Goal: Book appointment/travel/reservation

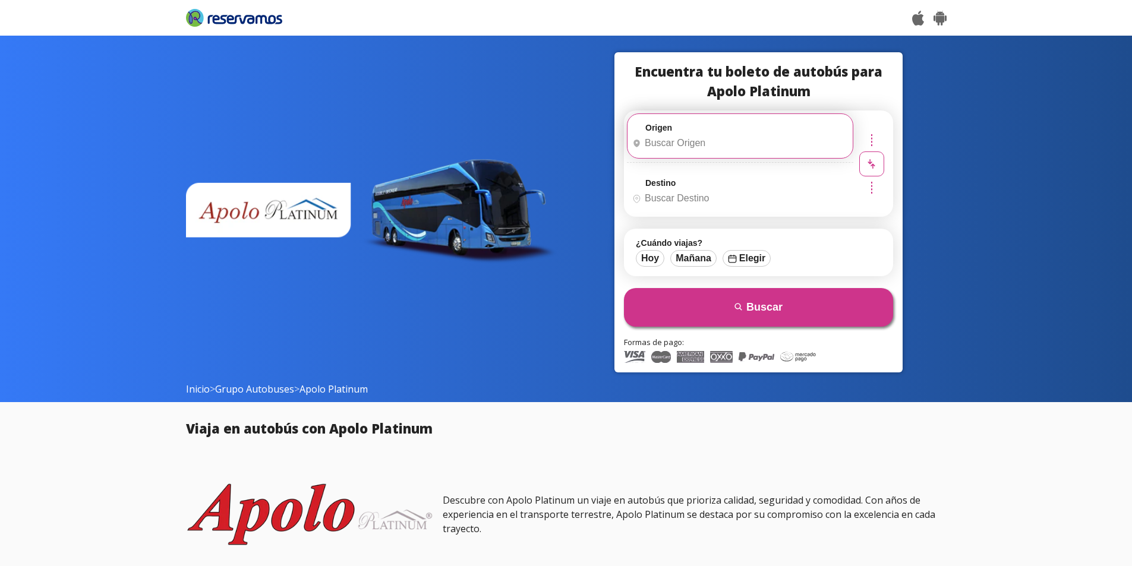
click at [716, 140] on input "Origen" at bounding box center [739, 143] width 222 height 30
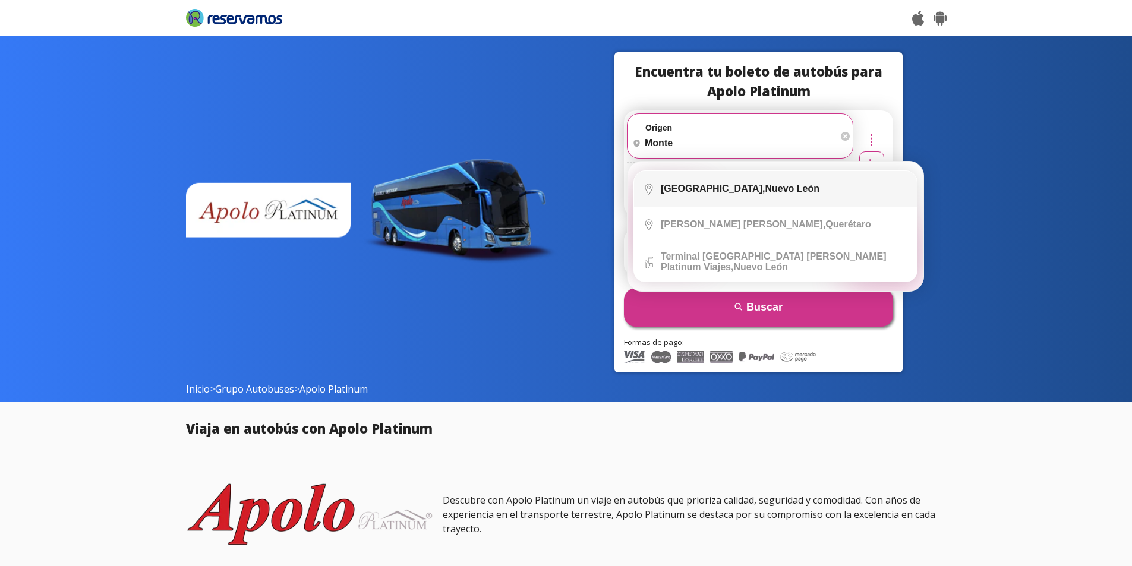
click at [763, 197] on li "City Icon [GEOGRAPHIC_DATA], [GEOGRAPHIC_DATA][PERSON_NAME]" at bounding box center [775, 189] width 283 height 36
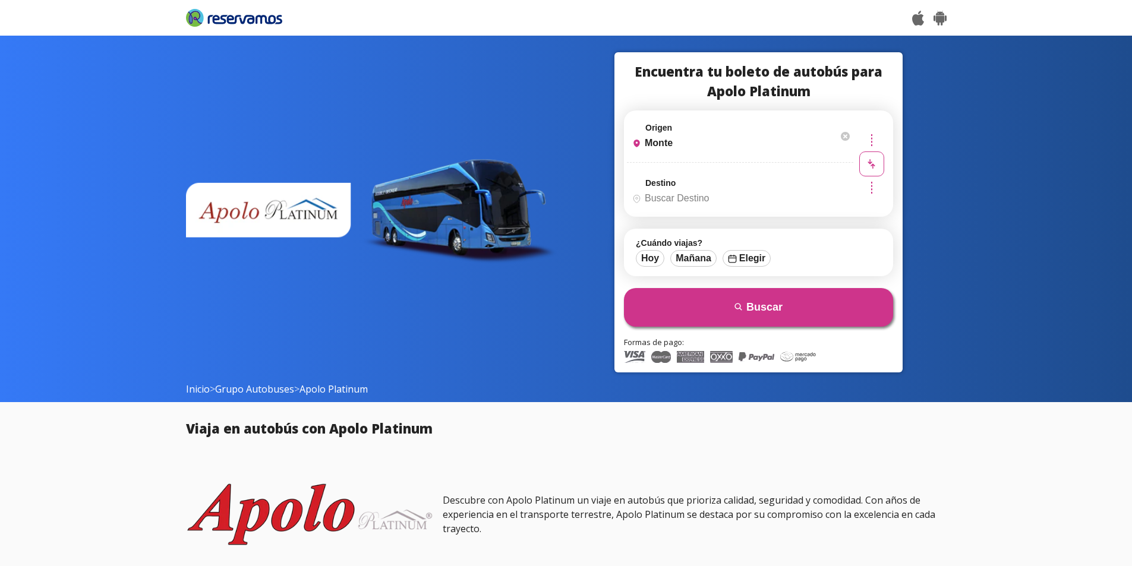
type input "[GEOGRAPHIC_DATA], [GEOGRAPHIC_DATA][PERSON_NAME]"
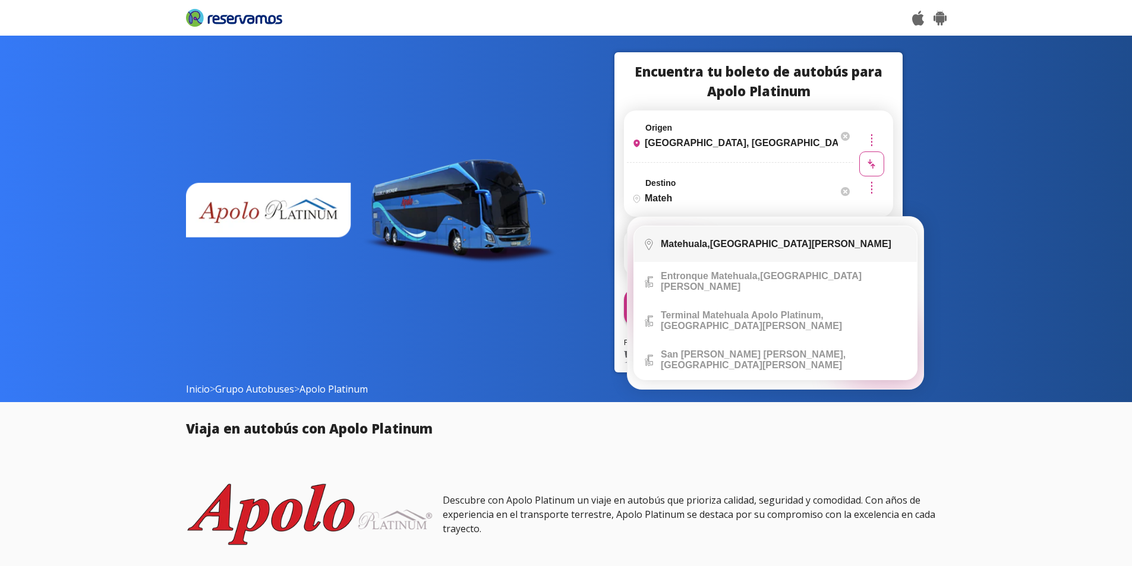
click at [753, 245] on div "Matehuala, [GEOGRAPHIC_DATA][PERSON_NAME]" at bounding box center [776, 244] width 231 height 11
type input "Matehuala, [GEOGRAPHIC_DATA][PERSON_NAME]"
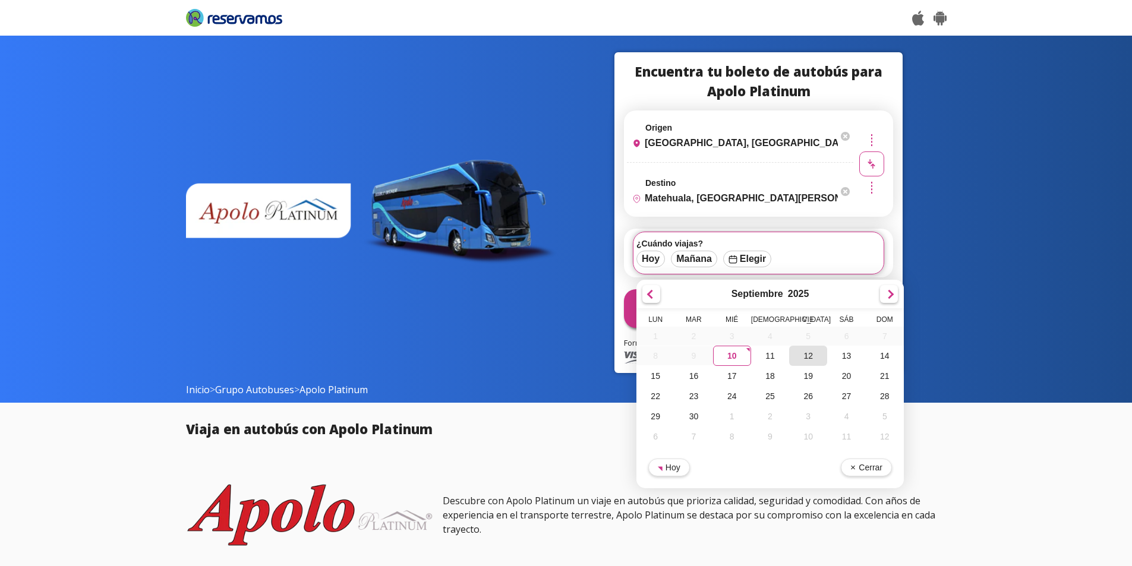
click at [812, 357] on div "12" at bounding box center [808, 356] width 38 height 20
type input "[DATE]"
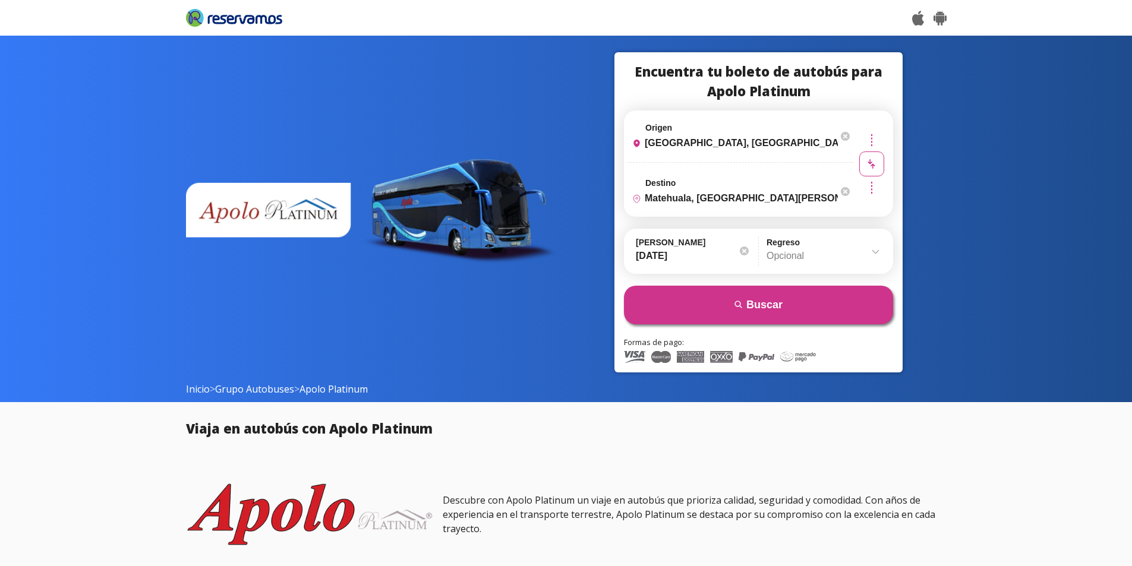
click at [742, 250] on div at bounding box center [744, 251] width 9 height 9
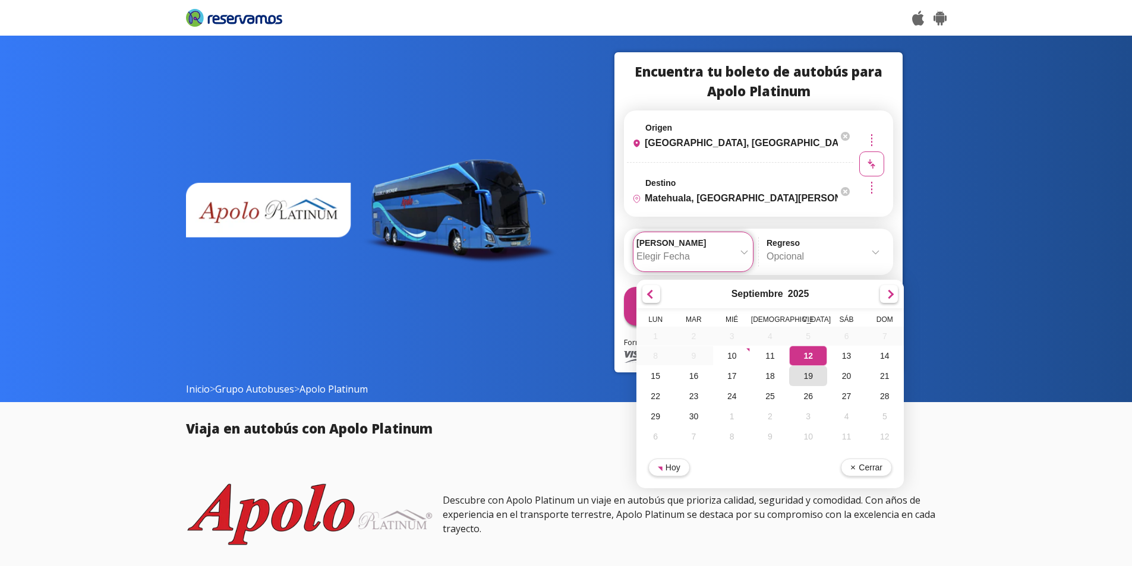
click at [809, 380] on div "19" at bounding box center [808, 376] width 38 height 20
type input "[DATE]"
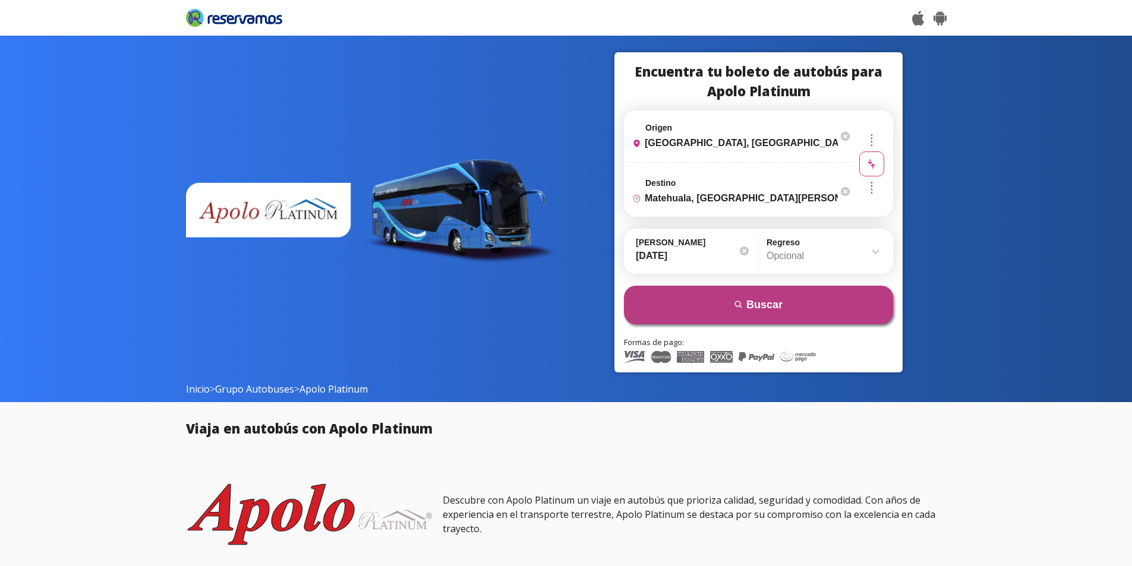
click at [790, 300] on button "search [GEOGRAPHIC_DATA]" at bounding box center [758, 305] width 269 height 39
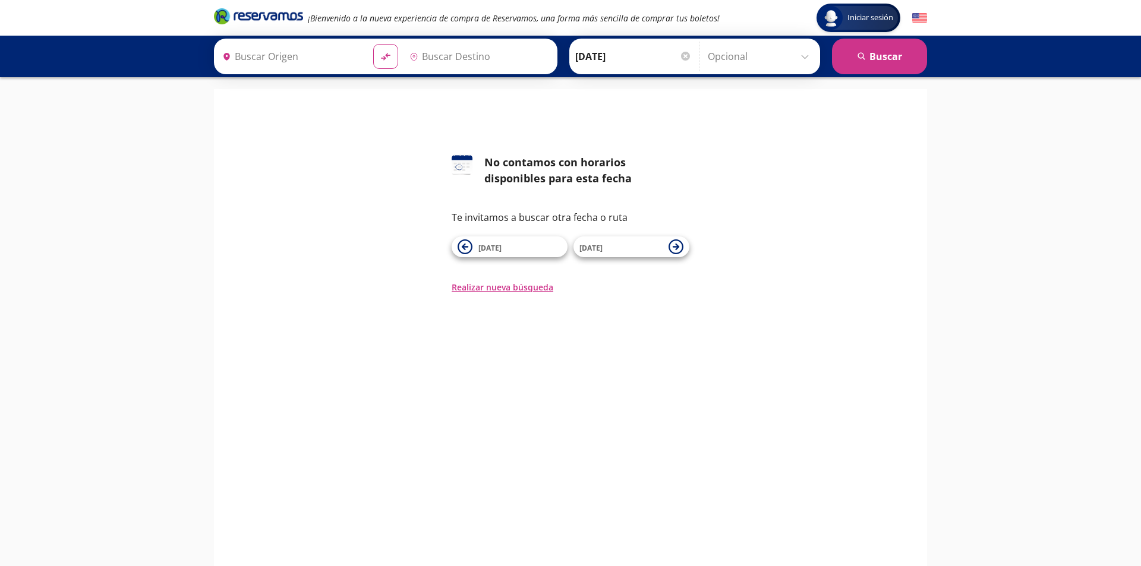
type input "[GEOGRAPHIC_DATA], [GEOGRAPHIC_DATA][PERSON_NAME]"
type input "Matehuala, [GEOGRAPHIC_DATA][PERSON_NAME]"
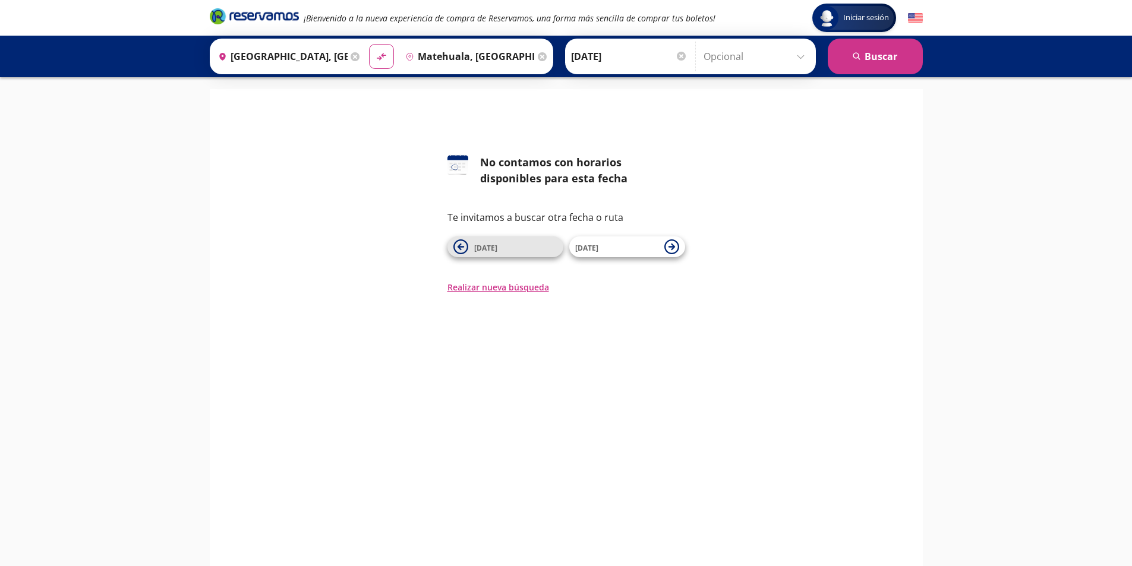
click at [493, 251] on span "18 Sep" at bounding box center [485, 248] width 23 height 10
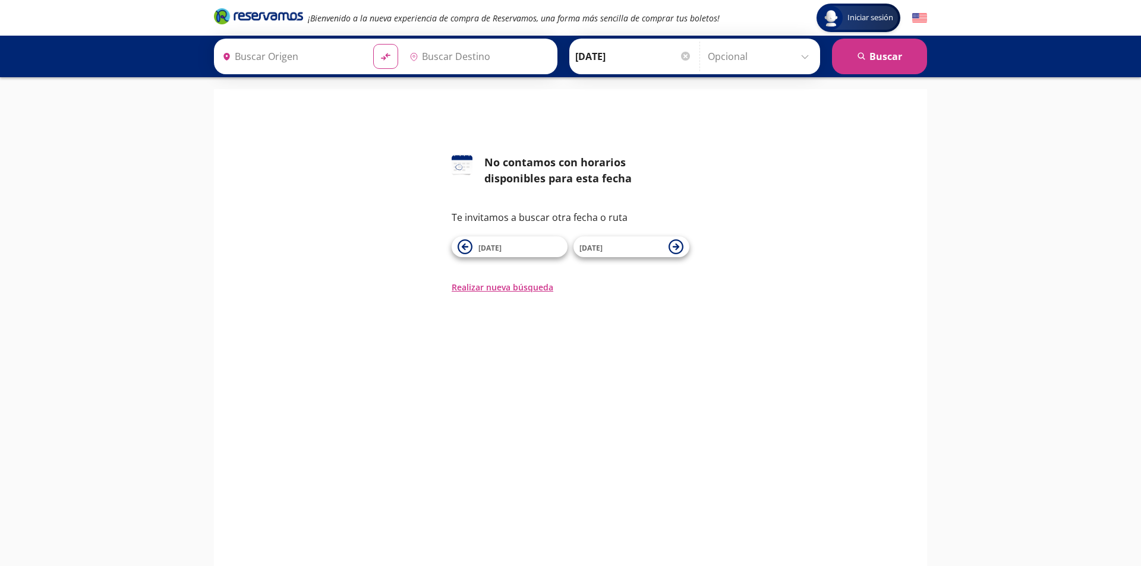
type input "[GEOGRAPHIC_DATA], [GEOGRAPHIC_DATA][PERSON_NAME]"
type input "Matehuala, [GEOGRAPHIC_DATA][PERSON_NAME]"
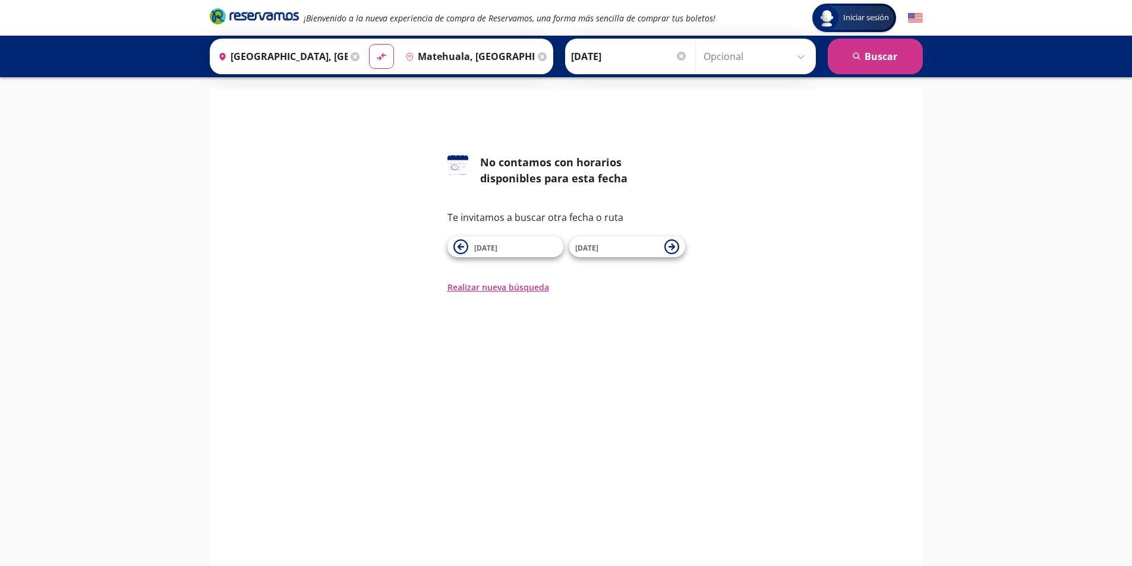
click at [677, 56] on div at bounding box center [681, 56] width 9 height 9
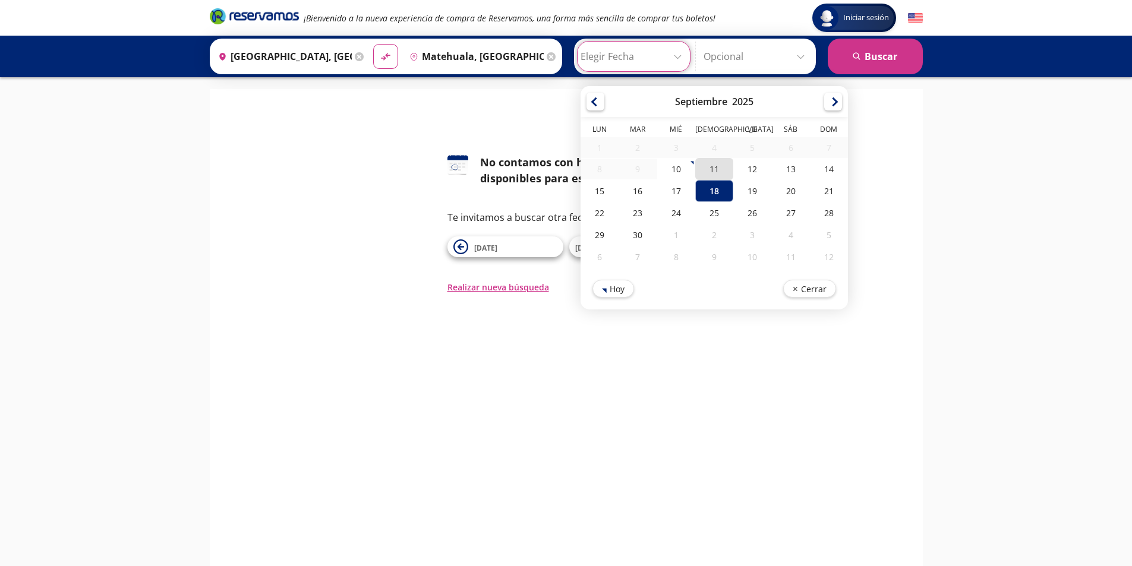
click at [704, 169] on div "11" at bounding box center [714, 169] width 38 height 22
type input "11-Sep-25"
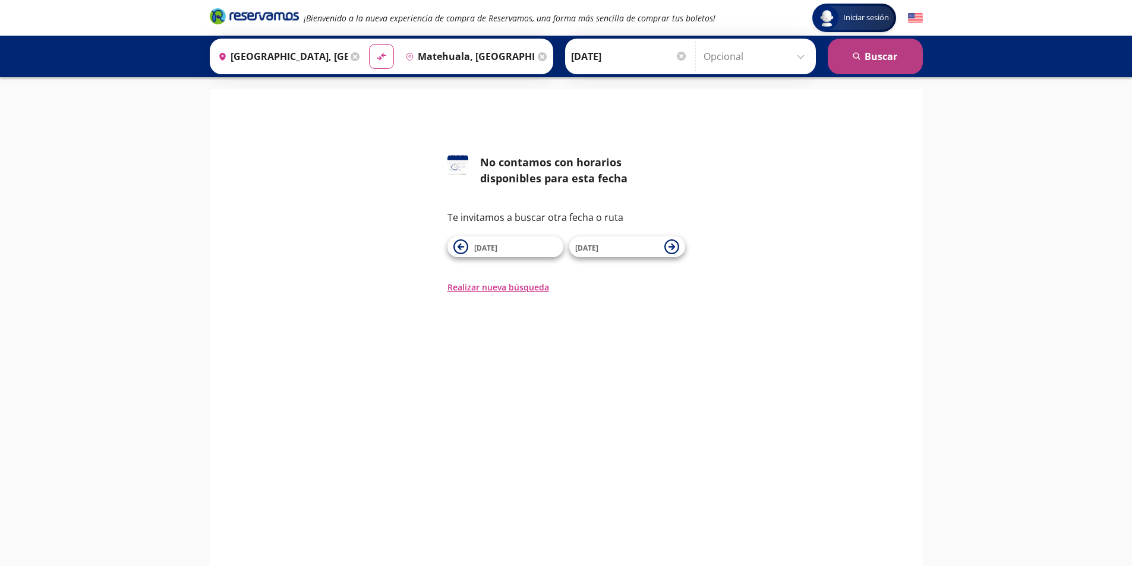
click at [866, 63] on button "search [GEOGRAPHIC_DATA]" at bounding box center [875, 57] width 95 height 36
type input "[GEOGRAPHIC_DATA], [GEOGRAPHIC_DATA][PERSON_NAME]"
type input "Matehuala, [GEOGRAPHIC_DATA][PERSON_NAME]"
click at [770, 65] on input "Opcional" at bounding box center [757, 57] width 106 height 30
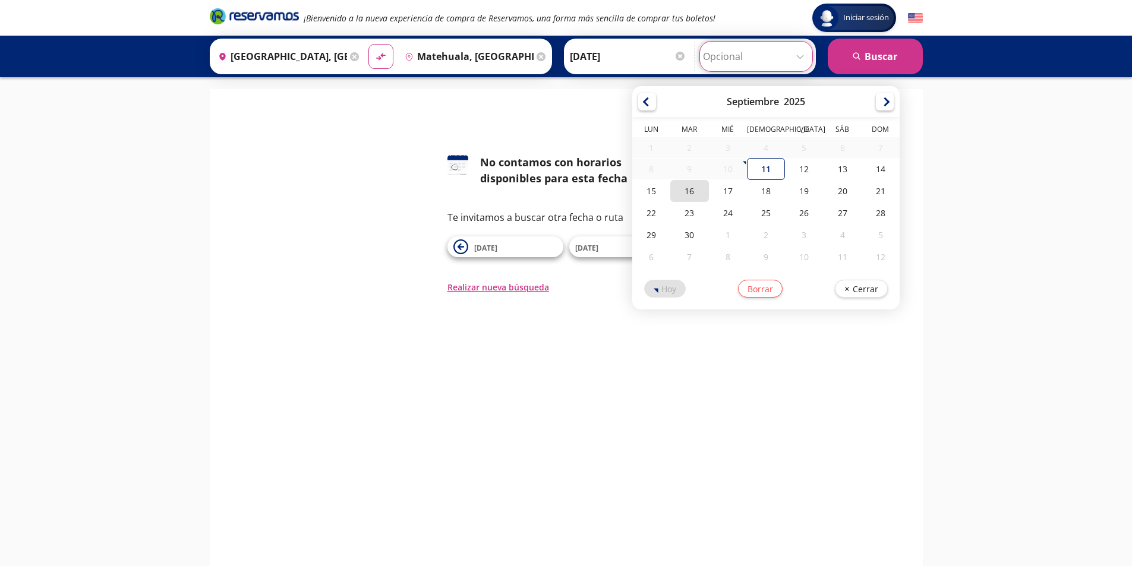
click at [676, 190] on div "16" at bounding box center [689, 191] width 38 height 22
type input "16-Sep-25"
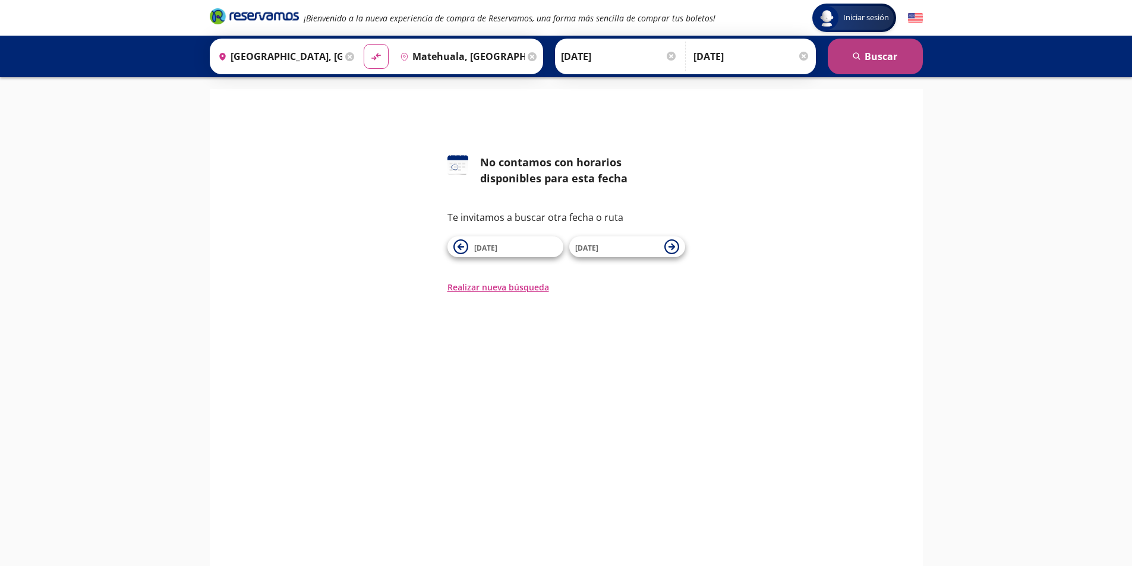
click at [891, 61] on button "search [GEOGRAPHIC_DATA]" at bounding box center [875, 57] width 95 height 36
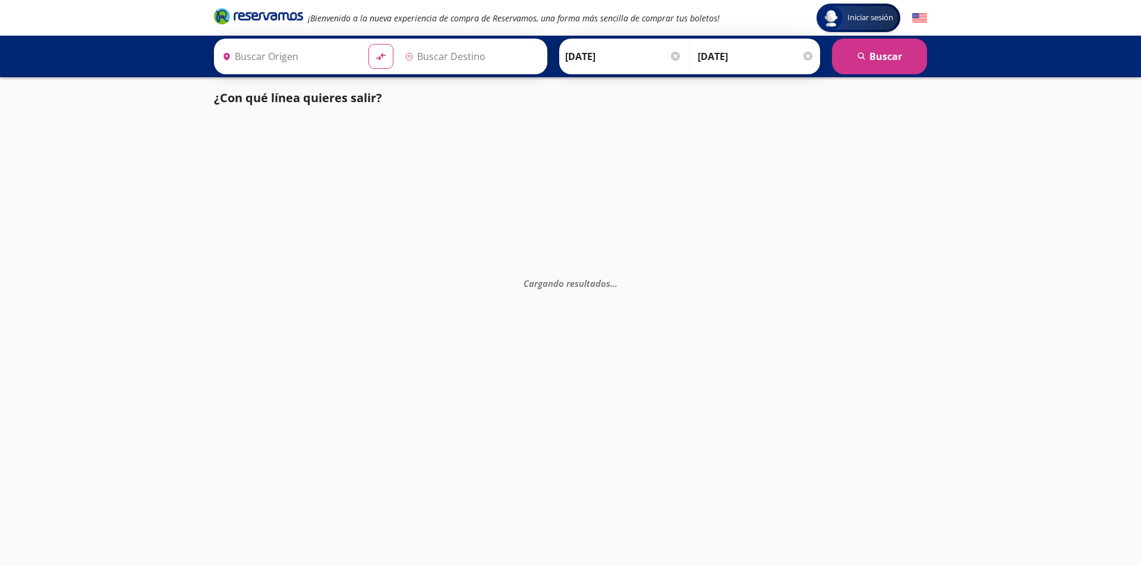
type input "[GEOGRAPHIC_DATA], [GEOGRAPHIC_DATA][PERSON_NAME]"
type input "Matehuala, [GEOGRAPHIC_DATA][PERSON_NAME]"
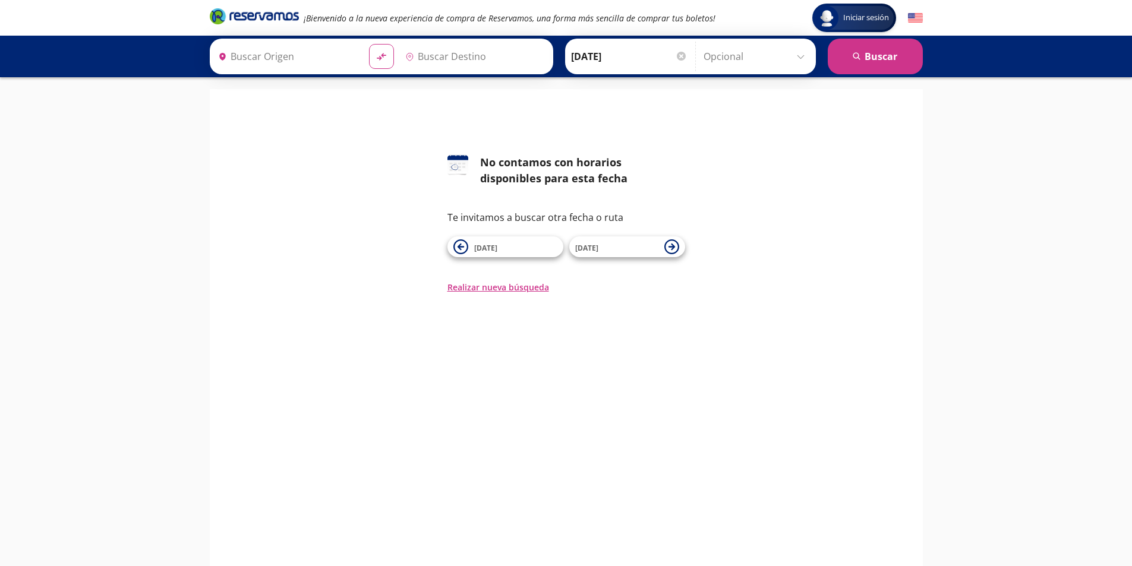
type input "[GEOGRAPHIC_DATA], [GEOGRAPHIC_DATA][PERSON_NAME]"
type input "Matehuala, [GEOGRAPHIC_DATA][PERSON_NAME]"
type input "[GEOGRAPHIC_DATA], [GEOGRAPHIC_DATA][PERSON_NAME]"
type input "Matehuala, [GEOGRAPHIC_DATA][PERSON_NAME]"
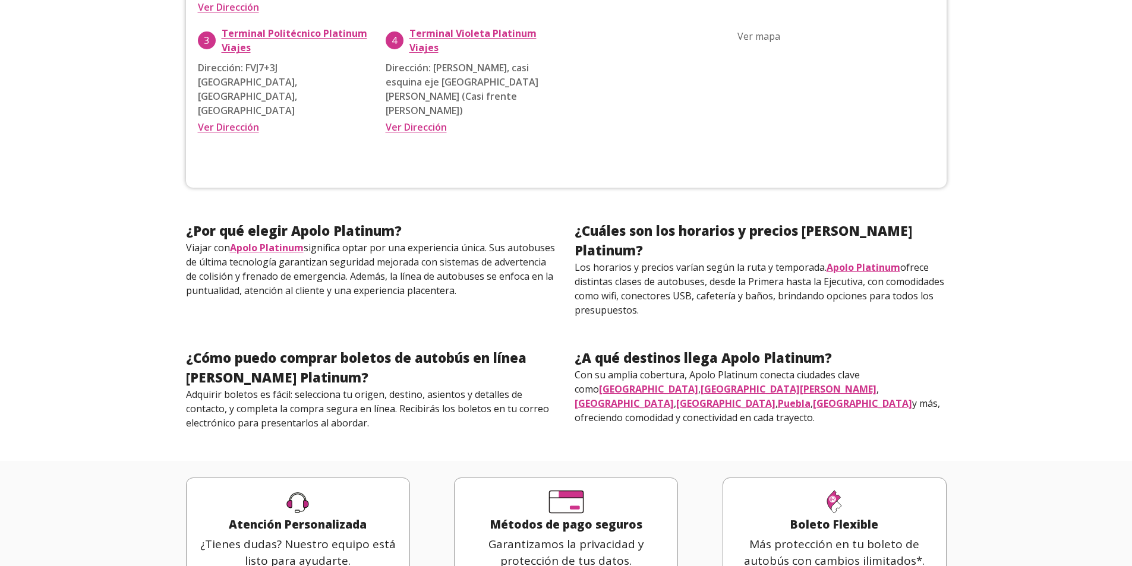
scroll to position [891, 0]
